Goal: Find contact information: Find contact information

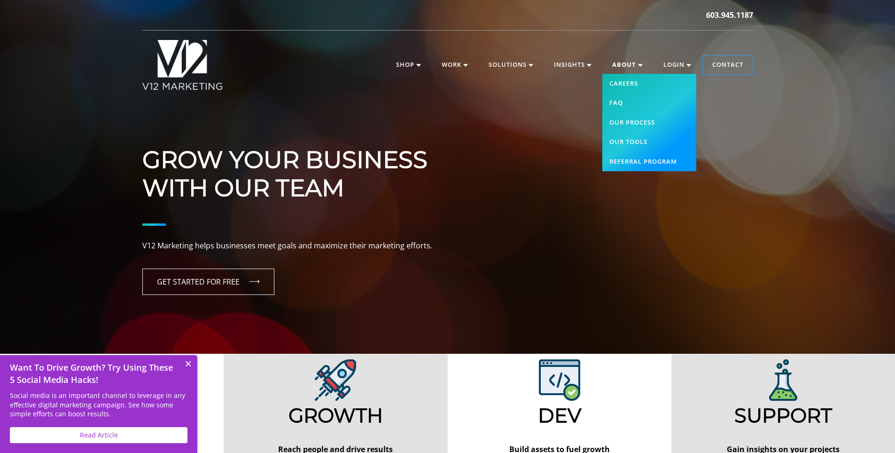
click at [626, 63] on link "About" at bounding box center [627, 64] width 49 height 19
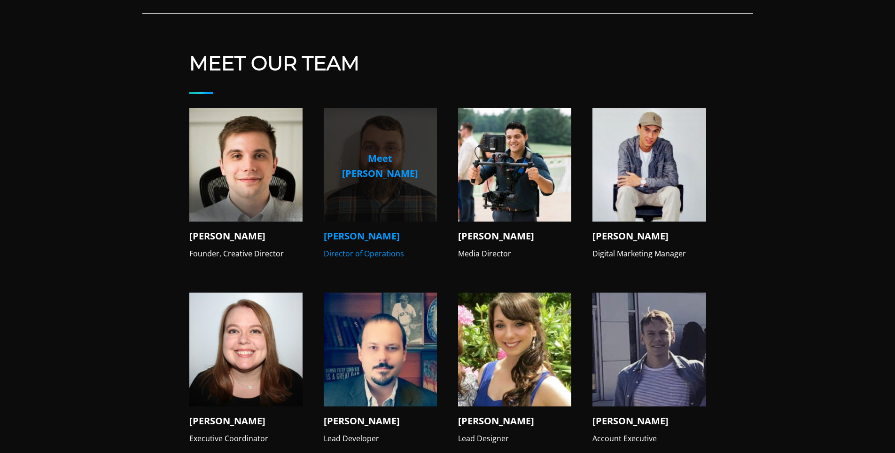
scroll to position [893, 0]
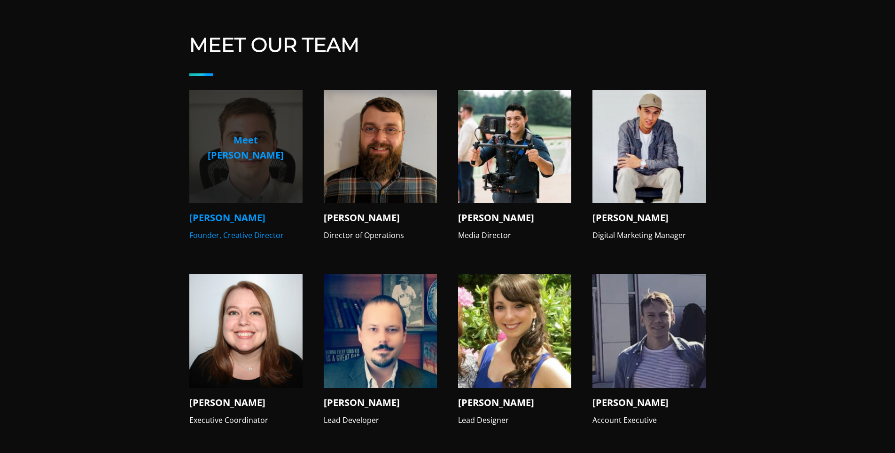
click at [227, 176] on img at bounding box center [245, 146] width 113 height 113
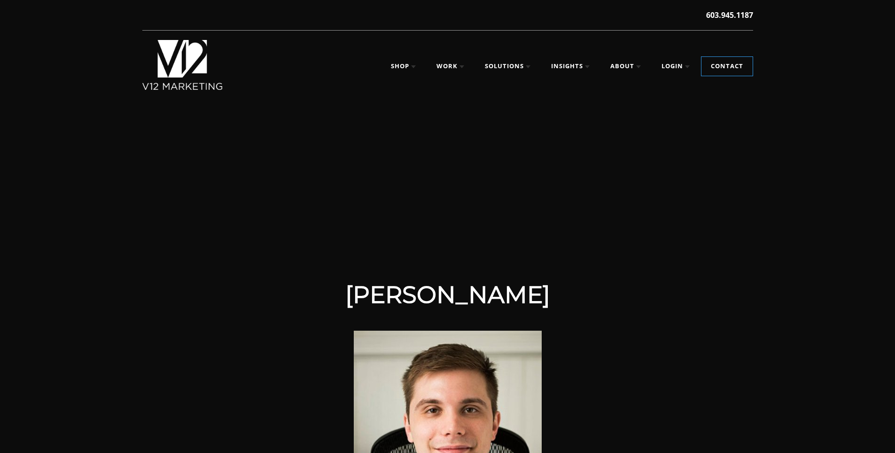
click at [177, 237] on div at bounding box center [447, 187] width 895 height 188
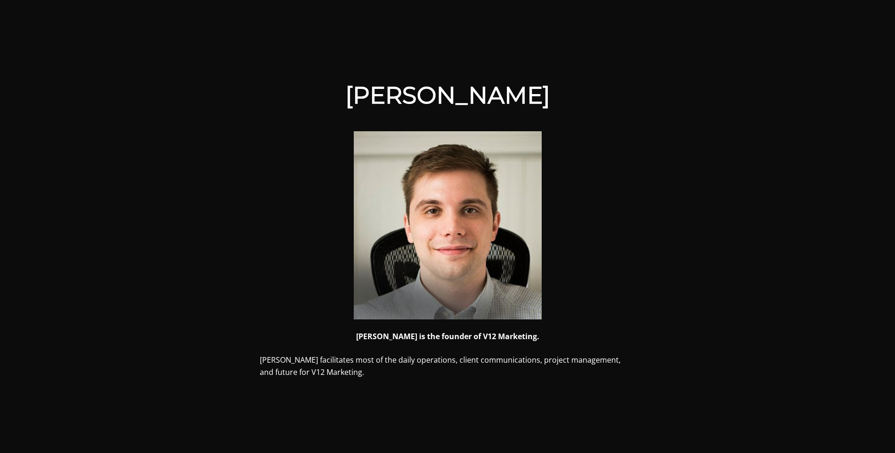
scroll to position [188, 0]
